Goal: Task Accomplishment & Management: Manage account settings

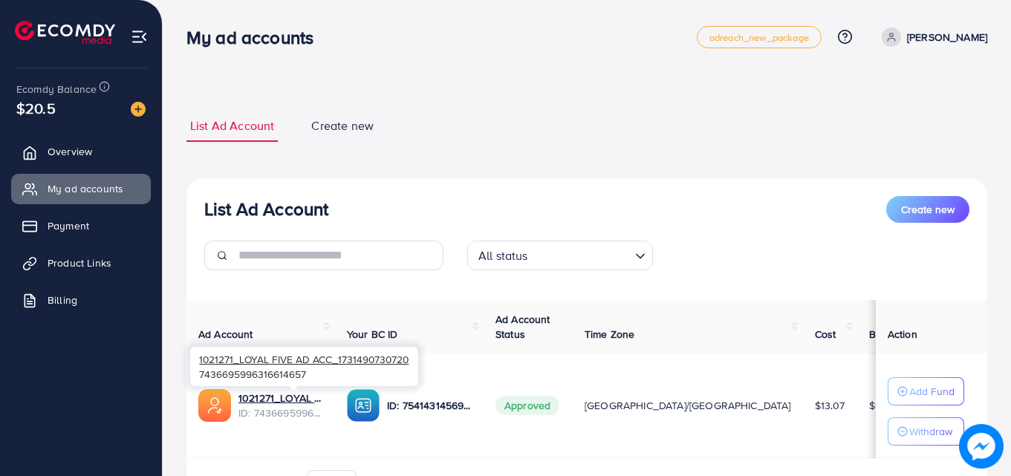
click at [287, 406] on span "ID: 7436695996316614657" at bounding box center [281, 413] width 85 height 15
click at [302, 401] on link "1021271_LOYAL FIVE AD ACC_1731490730720" at bounding box center [281, 398] width 85 height 15
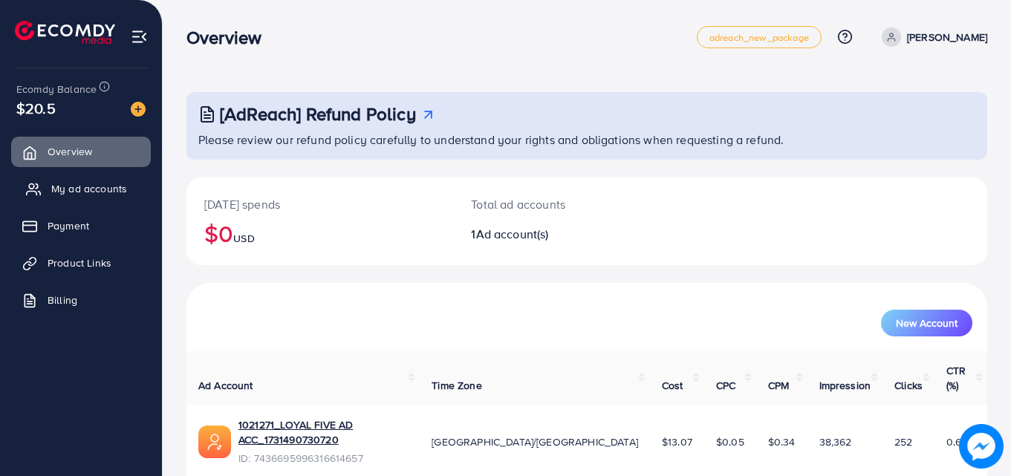
click at [92, 191] on span "My ad accounts" at bounding box center [89, 188] width 76 height 15
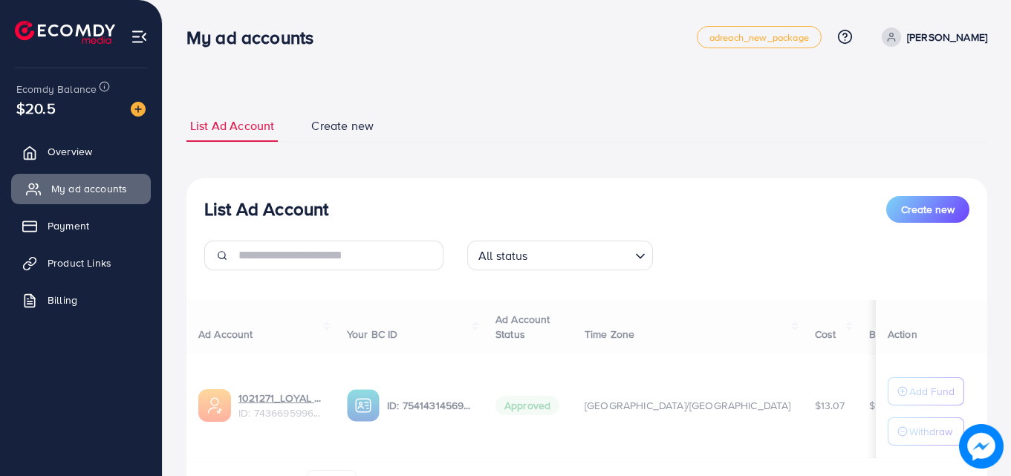
click at [92, 193] on span "My ad accounts" at bounding box center [89, 188] width 76 height 15
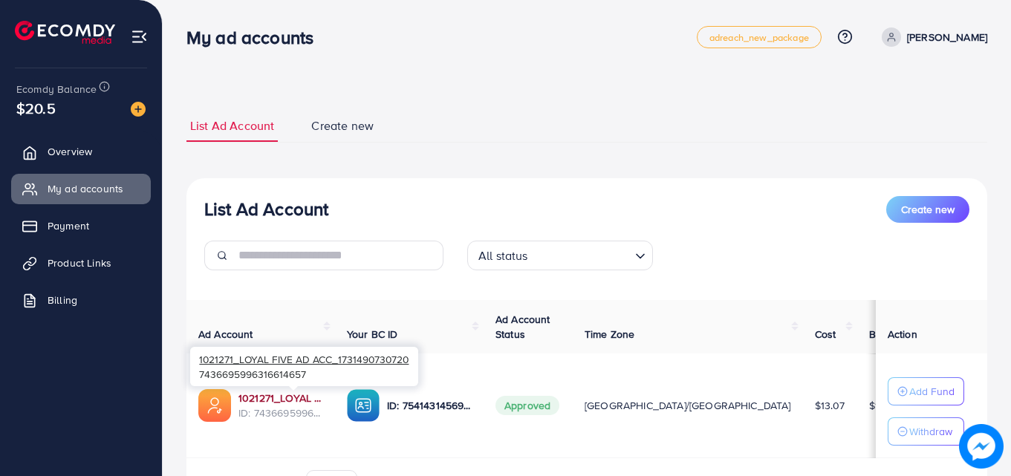
click at [312, 402] on link "1021271_LOYAL FIVE AD ACC_1731490730720" at bounding box center [281, 398] width 85 height 15
